Goal: Find specific page/section: Find specific page/section

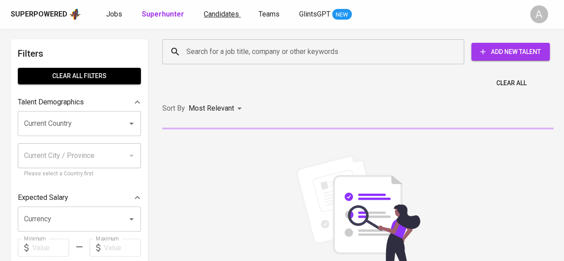
click at [213, 17] on span "Candidates" at bounding box center [221, 14] width 35 height 8
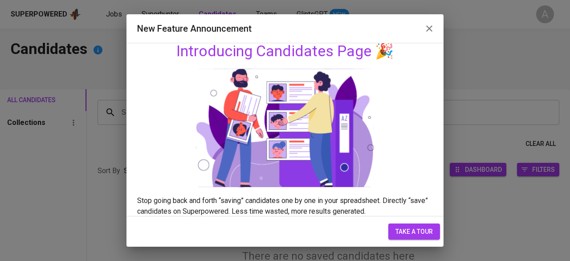
click at [429, 29] on icon "button" at bounding box center [429, 28] width 11 height 11
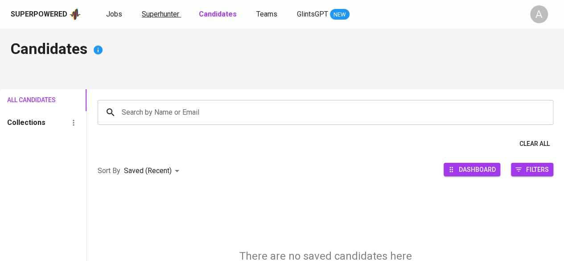
click at [160, 12] on span "Superhunter" at bounding box center [160, 14] width 37 height 8
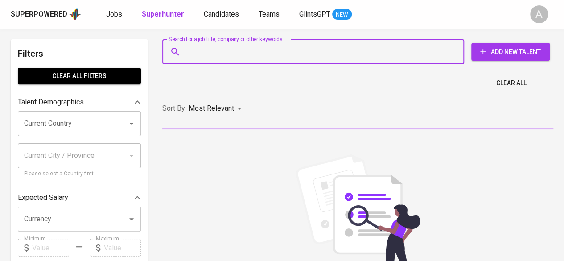
click at [228, 52] on input "Search for a job title, company or other keywords" at bounding box center [315, 51] width 263 height 17
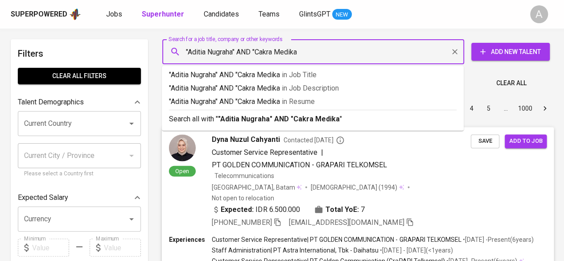
type input ""Aditia Nugraha" AND "Cakra Medika""
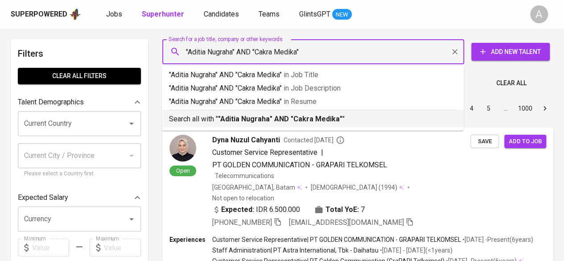
click at [253, 121] on b ""Aditia Nugraha" AND "Cakra Medika"" at bounding box center [280, 119] width 124 height 8
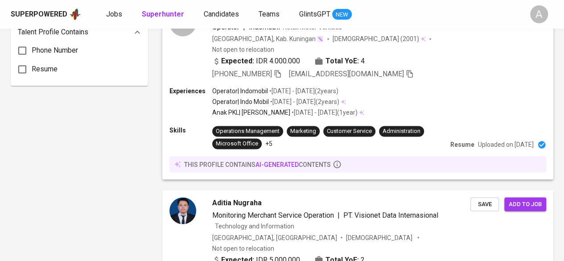
scroll to position [758, 0]
